Goal: Task Accomplishment & Management: Manage account settings

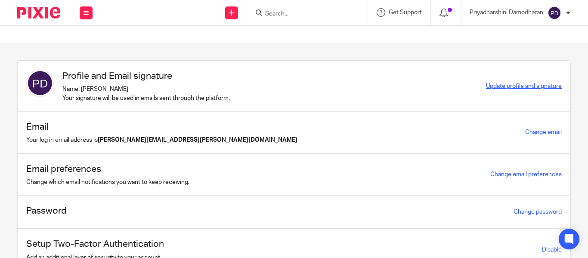
click at [515, 83] on span "Update profile and signature" at bounding box center [524, 86] width 76 height 6
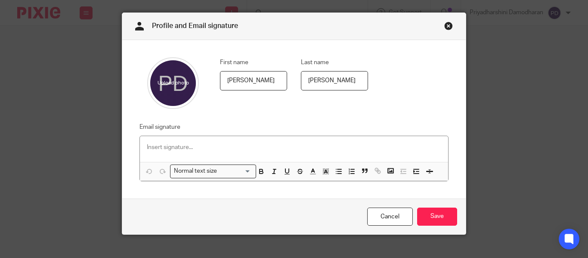
scroll to position [33, 0]
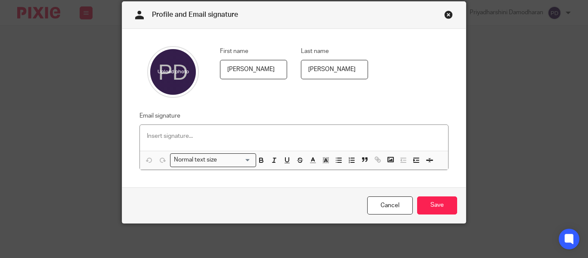
click at [250, 136] on p at bounding box center [294, 136] width 294 height 9
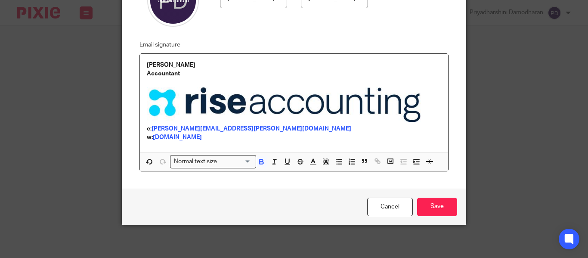
scroll to position [106, 0]
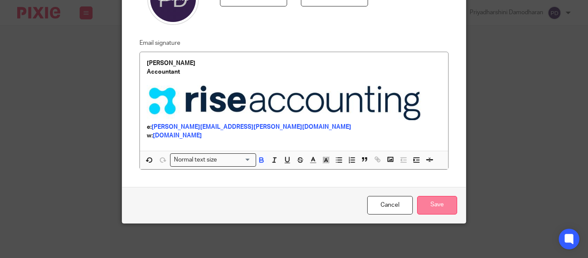
click at [443, 202] on input "Save" at bounding box center [437, 205] width 40 height 19
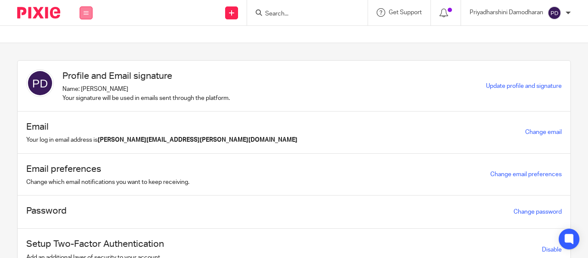
click at [89, 16] on button at bounding box center [86, 12] width 13 height 13
click at [83, 41] on link "Work" at bounding box center [81, 40] width 14 height 6
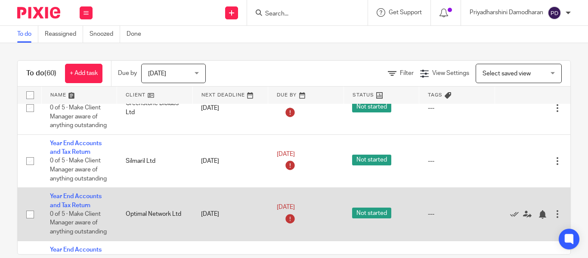
scroll to position [129, 0]
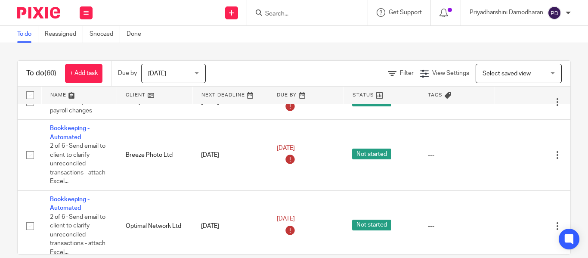
scroll to position [904, 0]
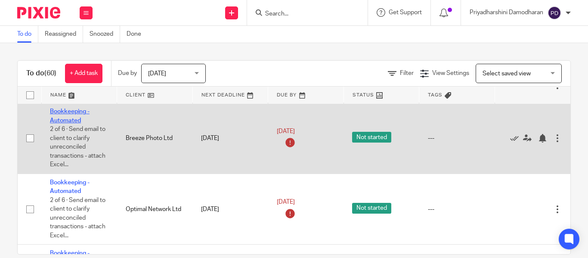
click at [75, 119] on link "Bookkeeping - Automated" at bounding box center [70, 115] width 40 height 15
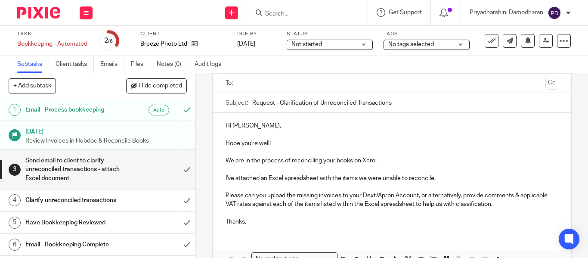
scroll to position [114, 0]
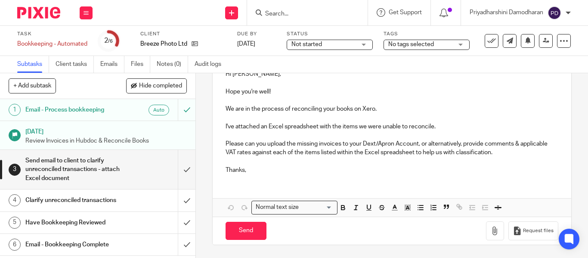
click at [567, 11] on div at bounding box center [567, 12] width 5 height 5
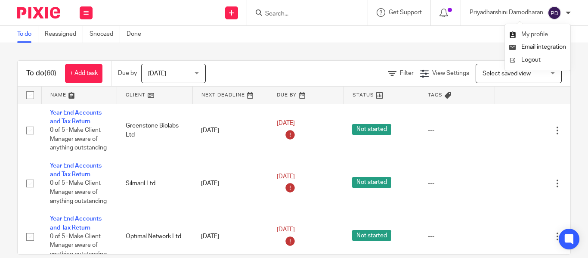
click at [542, 34] on span "My profile" at bounding box center [534, 34] width 27 height 6
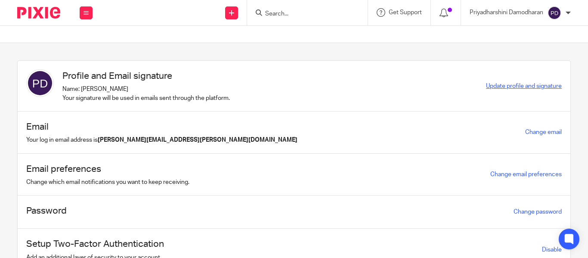
click at [514, 87] on span "Update profile and signature" at bounding box center [524, 86] width 76 height 6
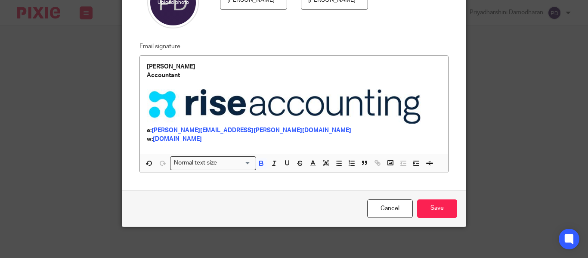
scroll to position [106, 0]
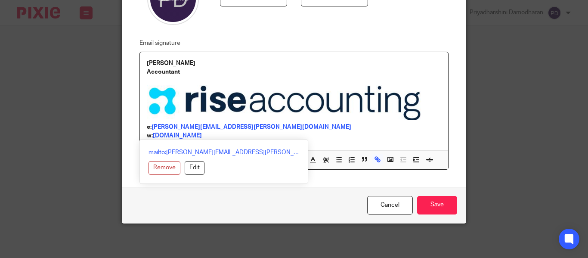
drag, startPoint x: 214, startPoint y: 139, endPoint x: 141, endPoint y: 57, distance: 109.7
click at [141, 57] on div "Priyadharshini Accountant e: priyadharshini.damodharan@riseaccounting.co.uk w: …" at bounding box center [294, 101] width 308 height 99
click at [154, 163] on button "Remove" at bounding box center [164, 168] width 32 height 14
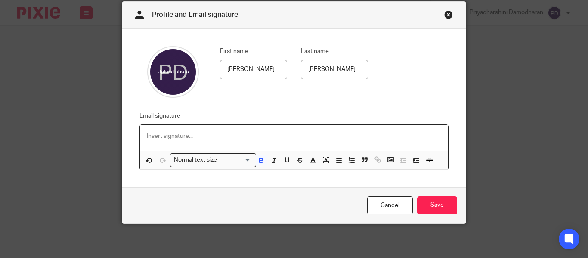
scroll to position [81, 0]
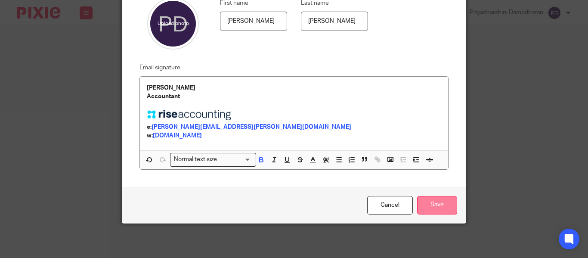
click at [437, 204] on input "Save" at bounding box center [437, 205] width 40 height 19
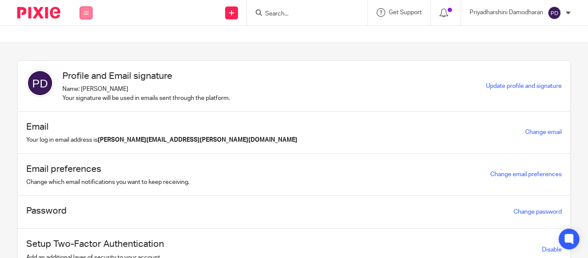
click at [84, 12] on icon at bounding box center [85, 12] width 5 height 5
click at [83, 39] on link "Work" at bounding box center [81, 40] width 14 height 6
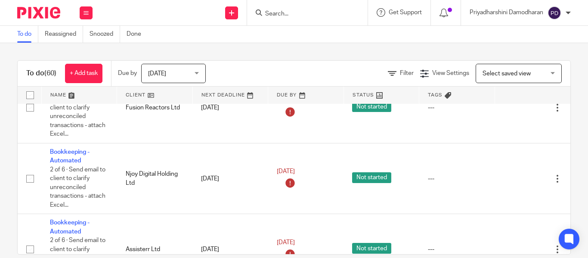
scroll to position [1033, 0]
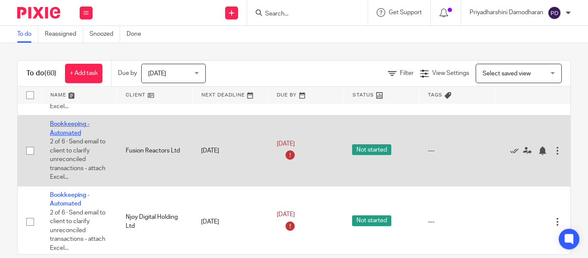
click at [73, 125] on link "Bookkeeping - Automated" at bounding box center [70, 128] width 40 height 15
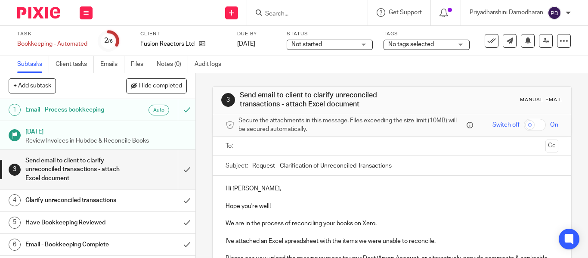
scroll to position [114, 0]
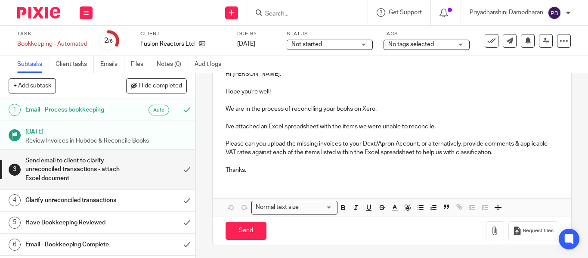
click at [304, 10] on input "Search" at bounding box center [302, 14] width 77 height 8
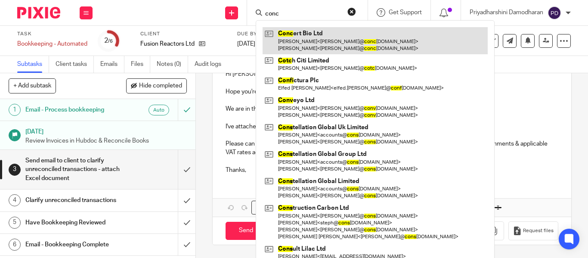
type input "conc"
click at [318, 36] on link at bounding box center [374, 40] width 225 height 27
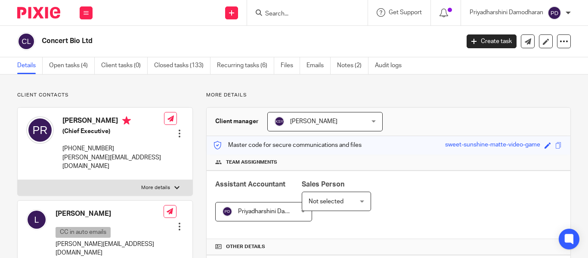
click at [555, 144] on span at bounding box center [558, 145] width 6 height 6
